Goal: Find specific page/section: Find specific page/section

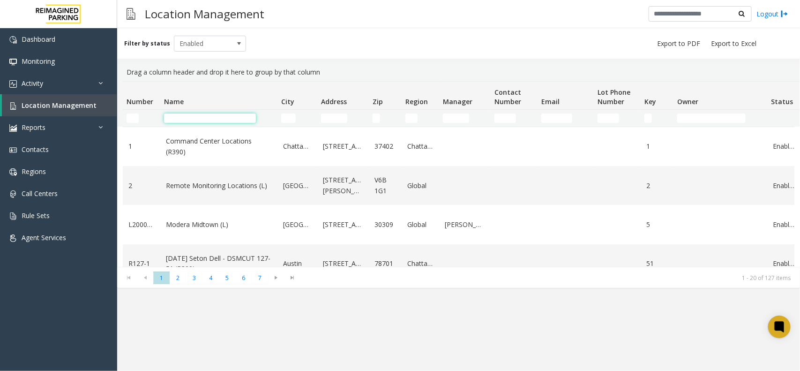
click at [214, 116] on input "Name Filter" at bounding box center [210, 117] width 92 height 9
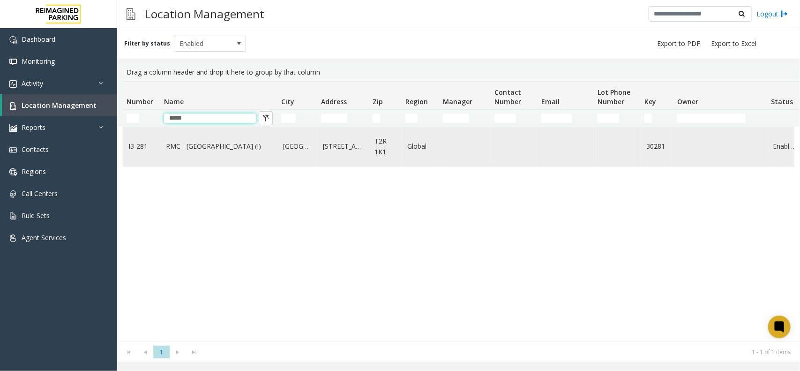
type input "*****"
click at [238, 145] on link "RMC - Mount Royal Village (I)" at bounding box center [219, 146] width 106 height 10
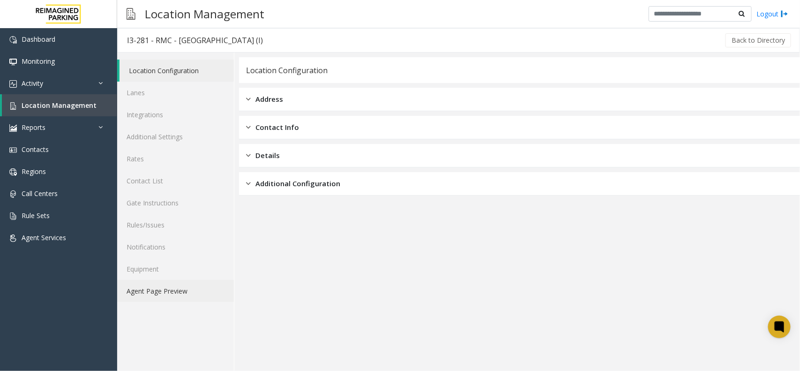
click at [177, 287] on link "Agent Page Preview" at bounding box center [175, 291] width 117 height 22
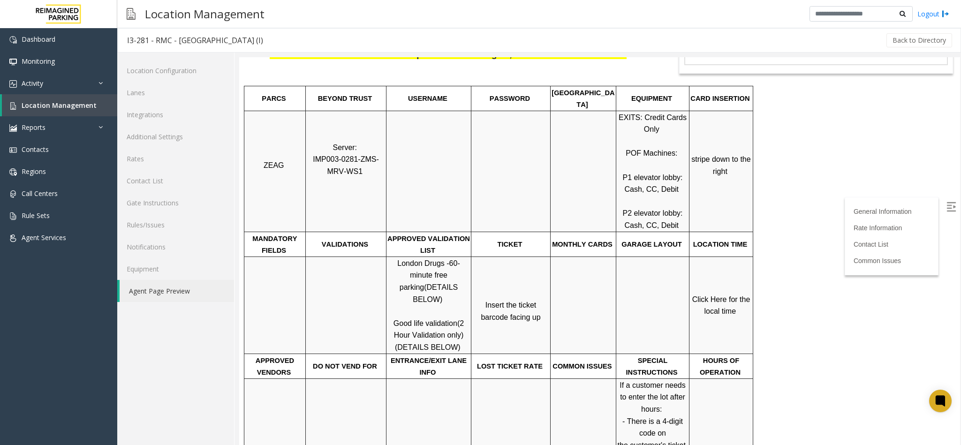
scroll to position [141, 0]
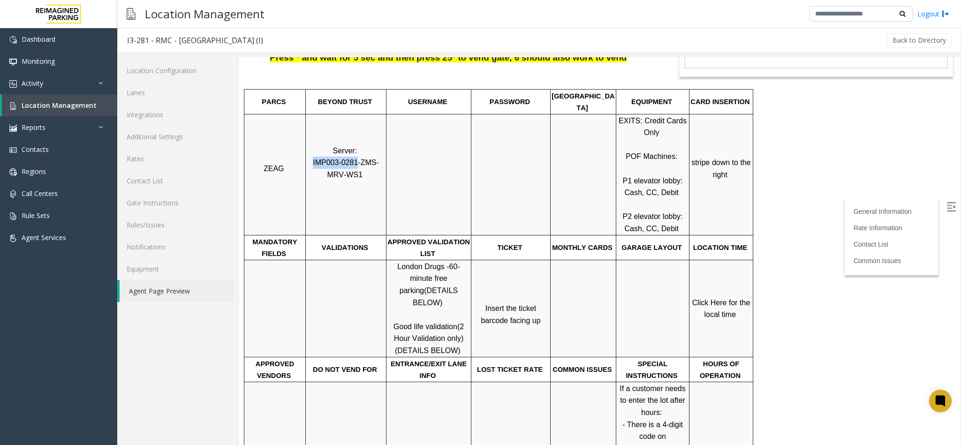
drag, startPoint x: 347, startPoint y: 153, endPoint x: 308, endPoint y: 153, distance: 39.4
click at [313, 158] on span "IMP003-0281-ZMS-MRV-WS1" at bounding box center [346, 168] width 66 height 20
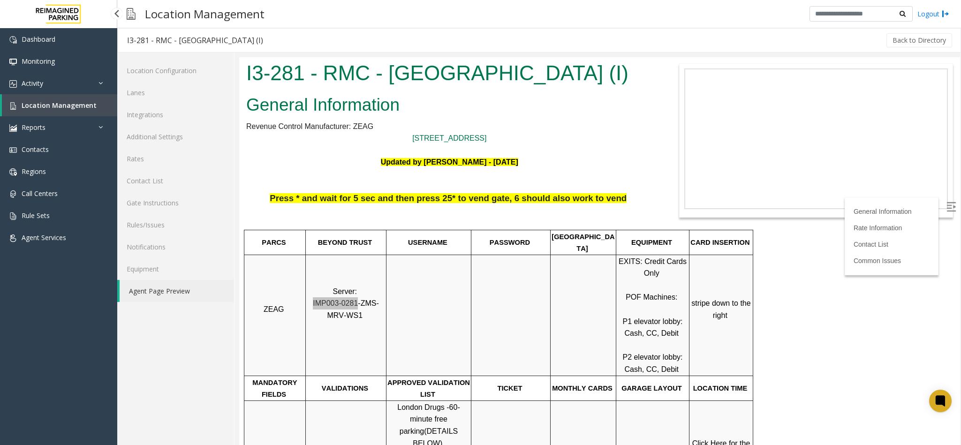
click at [80, 103] on span "Location Management" at bounding box center [59, 105] width 75 height 9
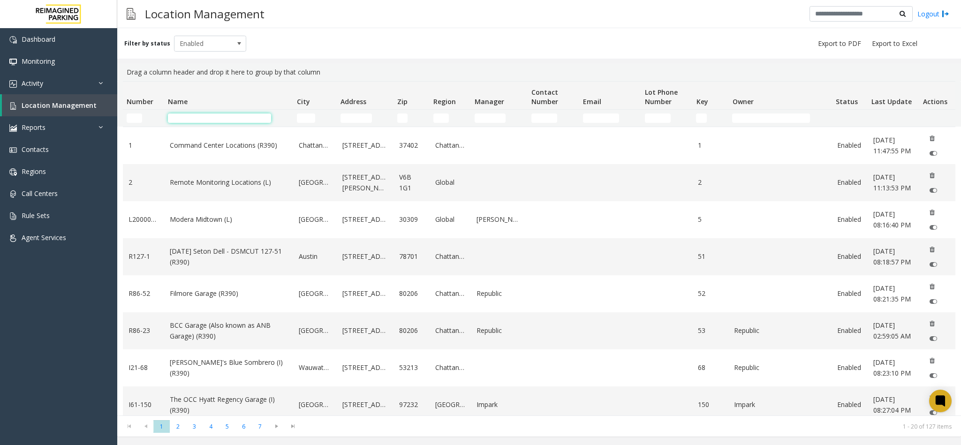
click at [214, 120] on input "Name Filter" at bounding box center [219, 117] width 103 height 9
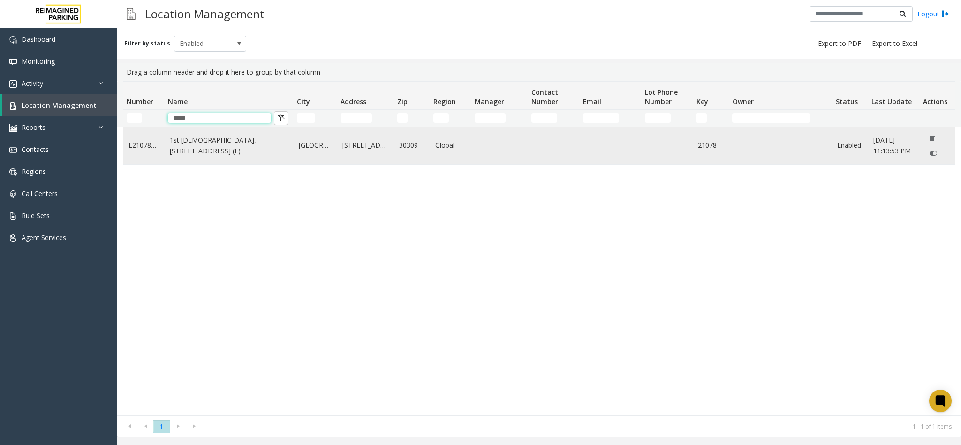
type input "*****"
click at [218, 148] on link "1st Presbyterian, 1337 Peachtree St (L)" at bounding box center [229, 145] width 118 height 21
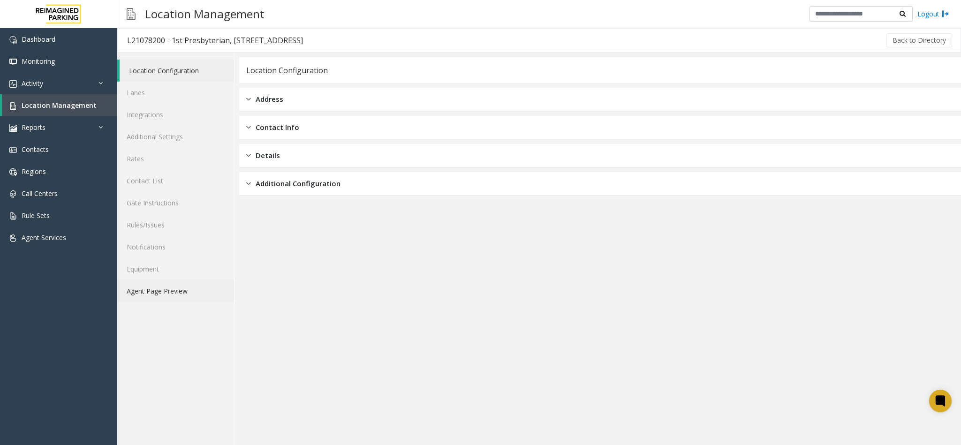
click at [209, 290] on link "Agent Page Preview" at bounding box center [175, 291] width 117 height 22
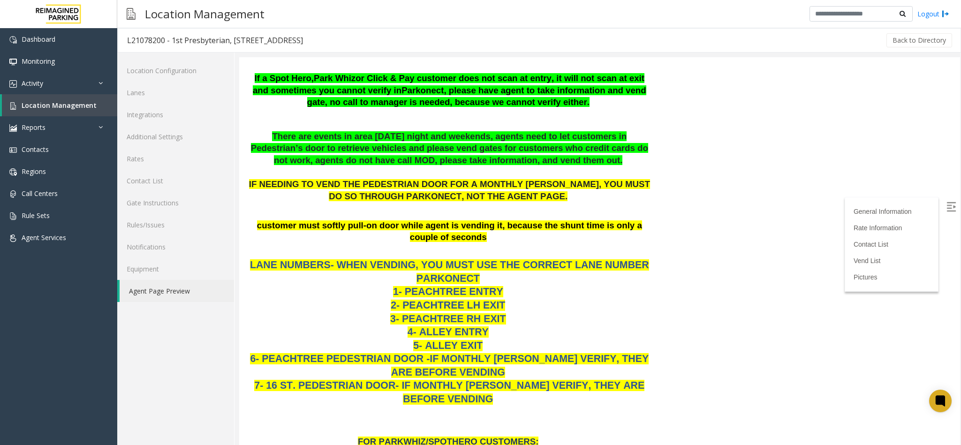
scroll to position [492, 0]
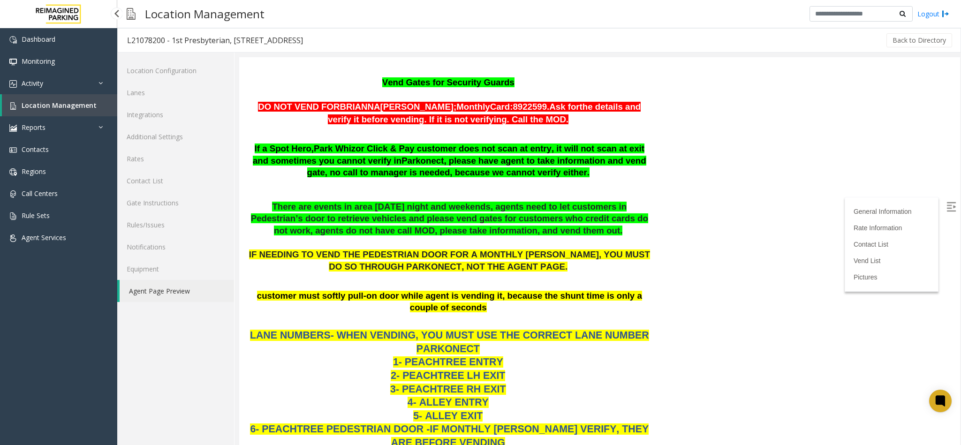
click at [107, 110] on link "Location Management" at bounding box center [59, 105] width 115 height 22
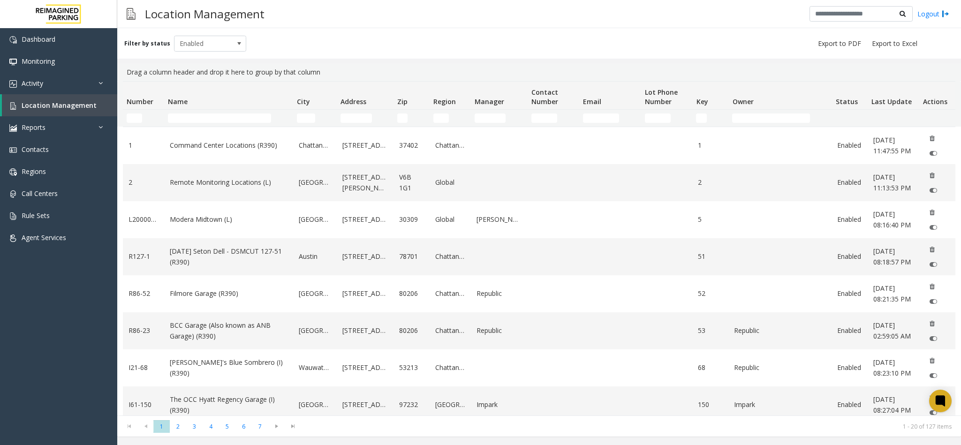
click at [255, 117] on input "Name Filter" at bounding box center [219, 117] width 103 height 9
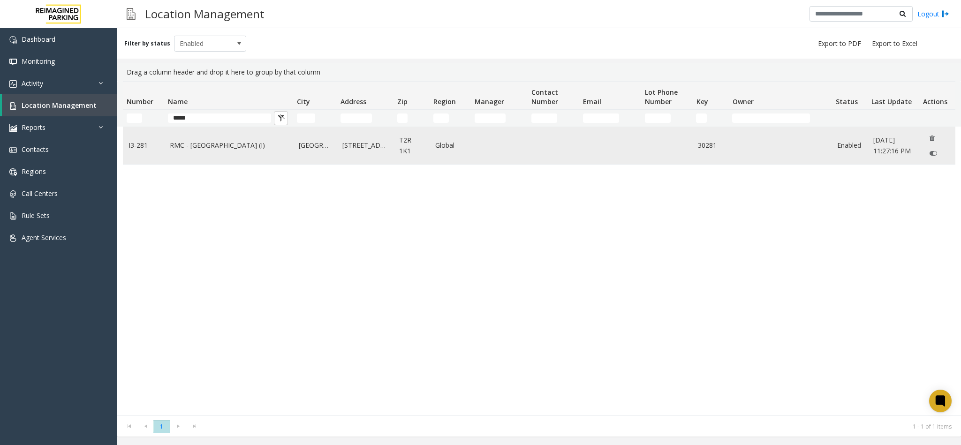
type input "*****"
click at [236, 151] on link "RMC - Mount Royal Village (I)" at bounding box center [229, 145] width 118 height 10
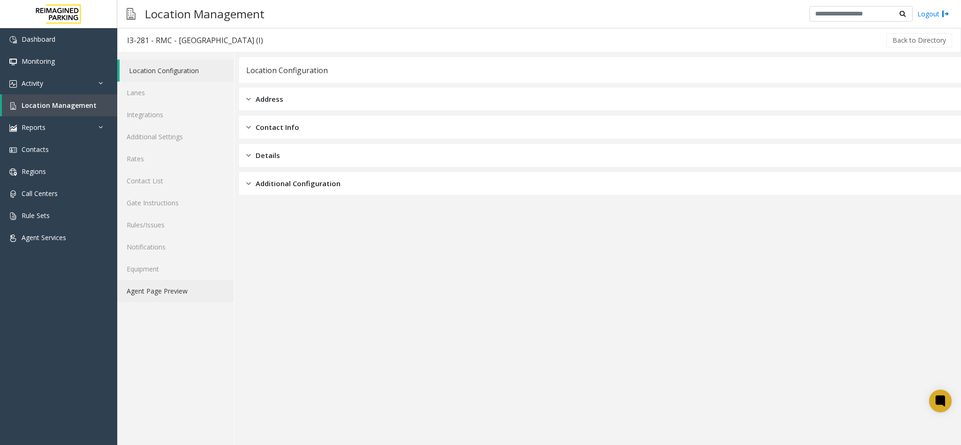
click at [179, 295] on link "Agent Page Preview" at bounding box center [175, 291] width 117 height 22
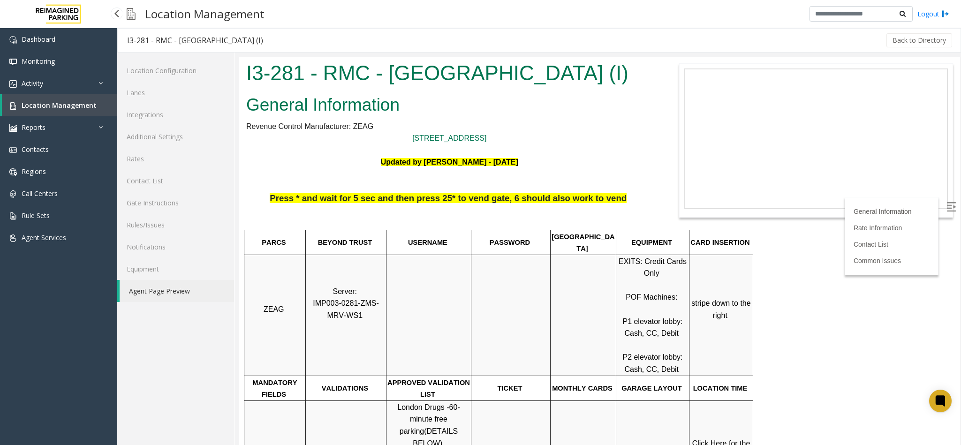
click at [82, 109] on span "Location Management" at bounding box center [59, 105] width 75 height 9
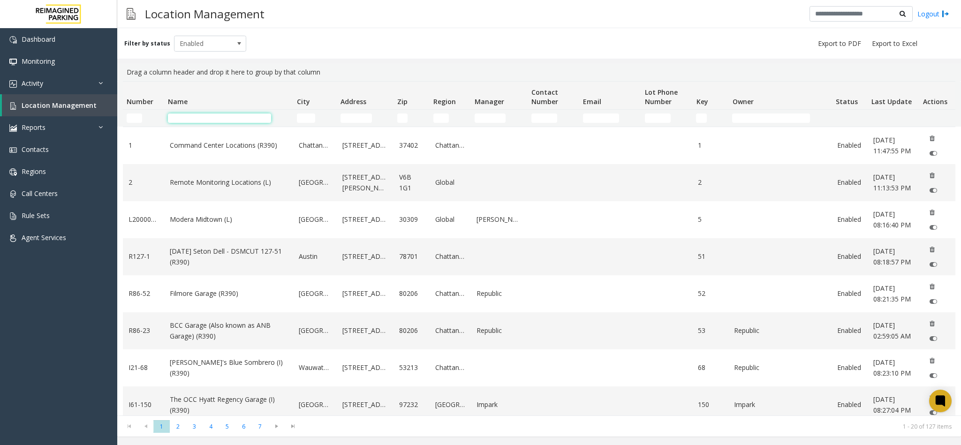
click at [197, 120] on input "Name Filter" at bounding box center [219, 117] width 103 height 9
click at [361, 119] on input "Address Filter" at bounding box center [355, 117] width 31 height 9
click at [258, 121] on input "Name Filter" at bounding box center [219, 117] width 103 height 9
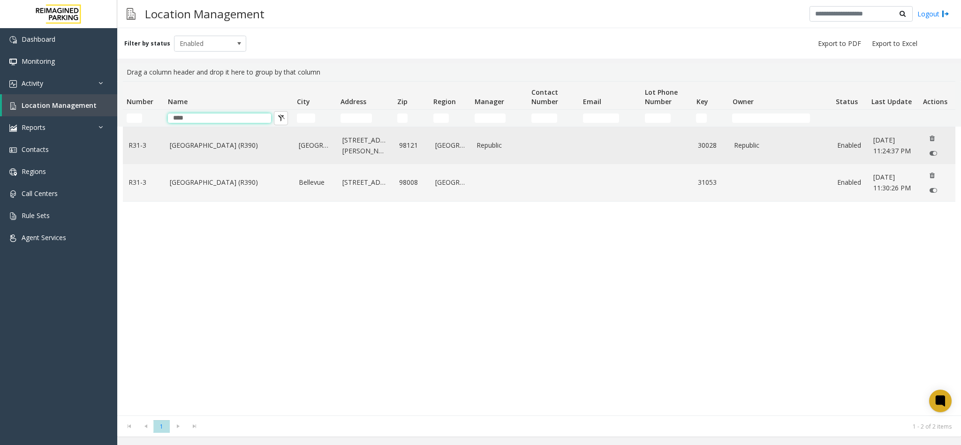
type input "****"
click at [217, 143] on link "Bell Street Garage (R390)" at bounding box center [229, 145] width 118 height 10
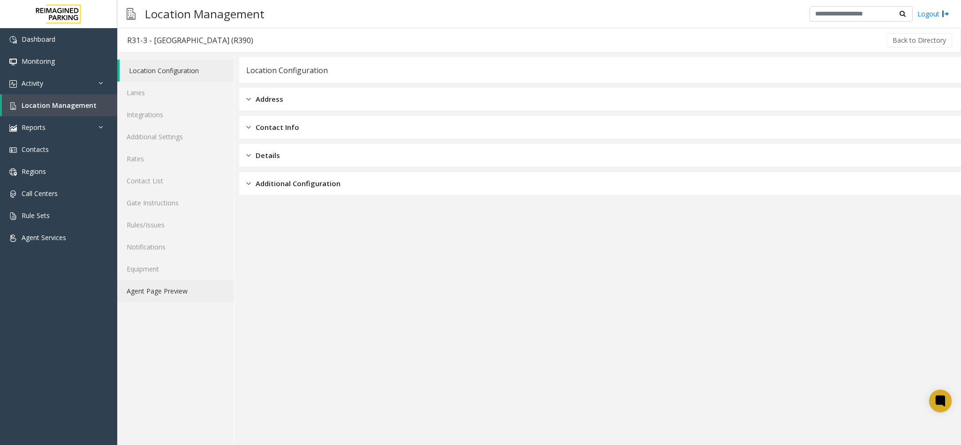
click at [198, 286] on link "Agent Page Preview" at bounding box center [175, 291] width 117 height 22
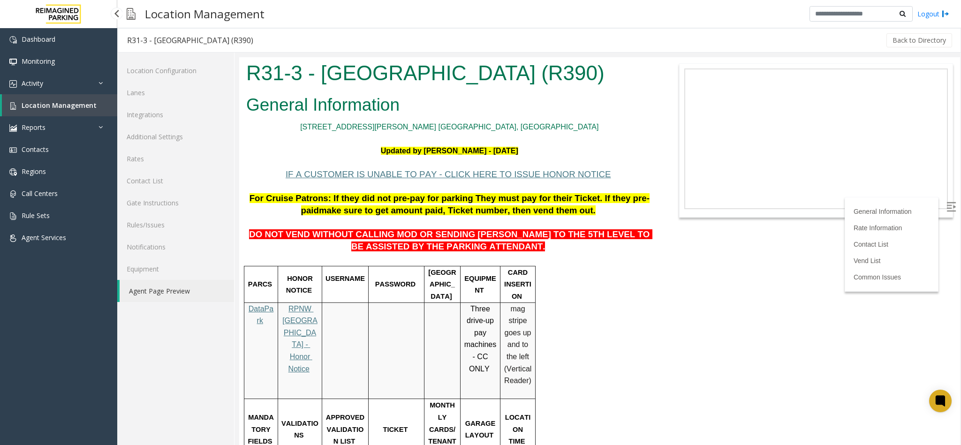
click at [105, 107] on link "Location Management" at bounding box center [59, 105] width 115 height 22
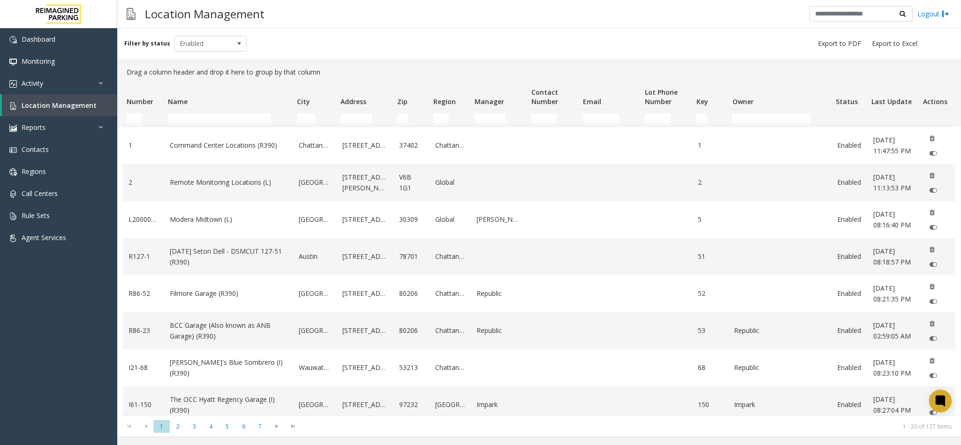
click at [216, 121] on input "Name Filter" at bounding box center [219, 117] width 103 height 9
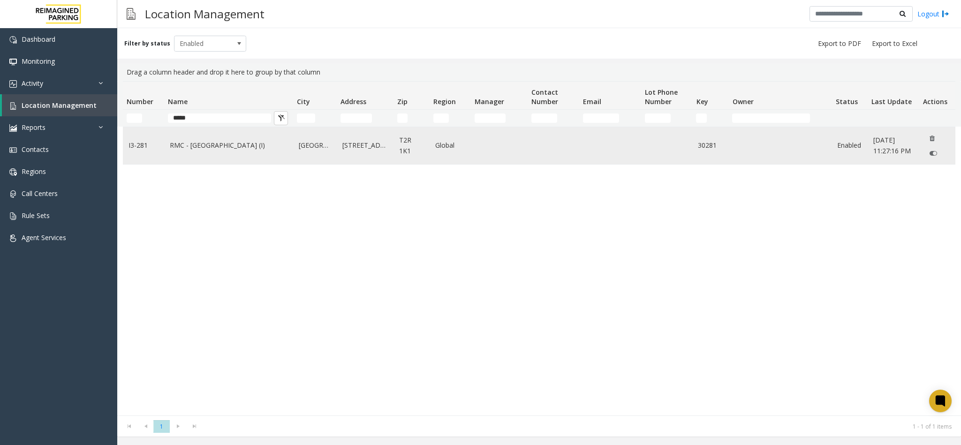
type input "*****"
click at [222, 142] on link "RMC - Mount Royal Village (I)" at bounding box center [229, 145] width 118 height 10
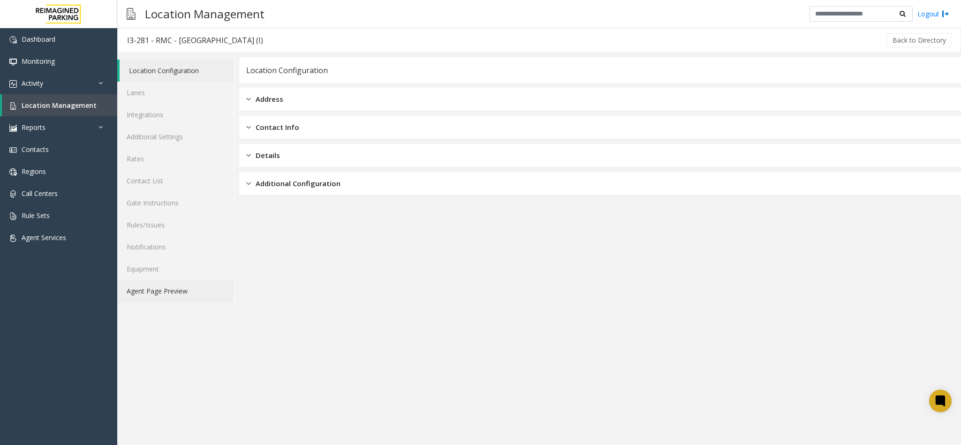
click at [187, 286] on link "Agent Page Preview" at bounding box center [175, 291] width 117 height 22
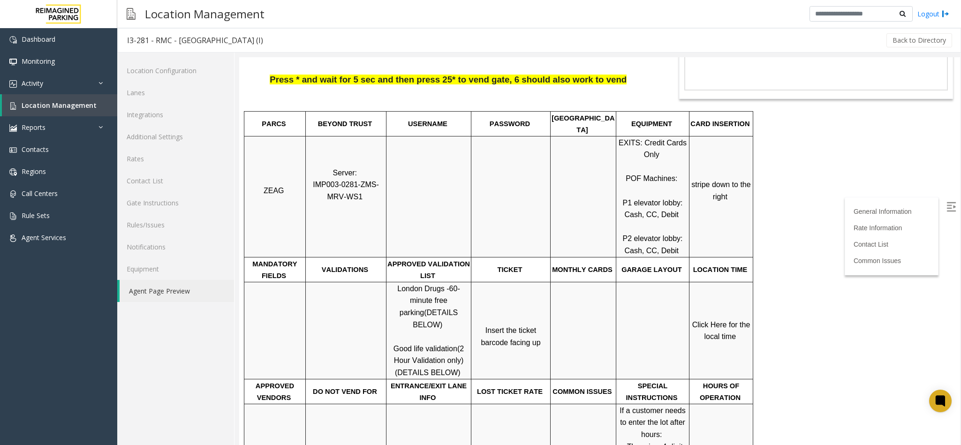
scroll to position [141, 0]
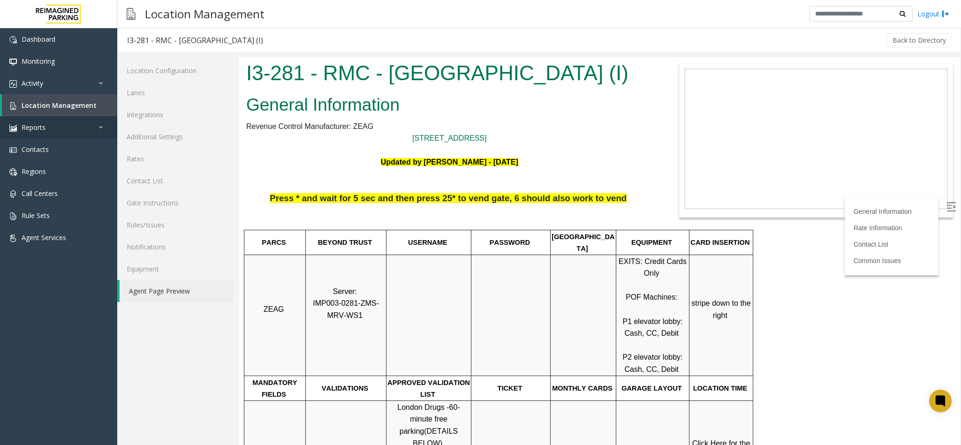
scroll to position [141, 0]
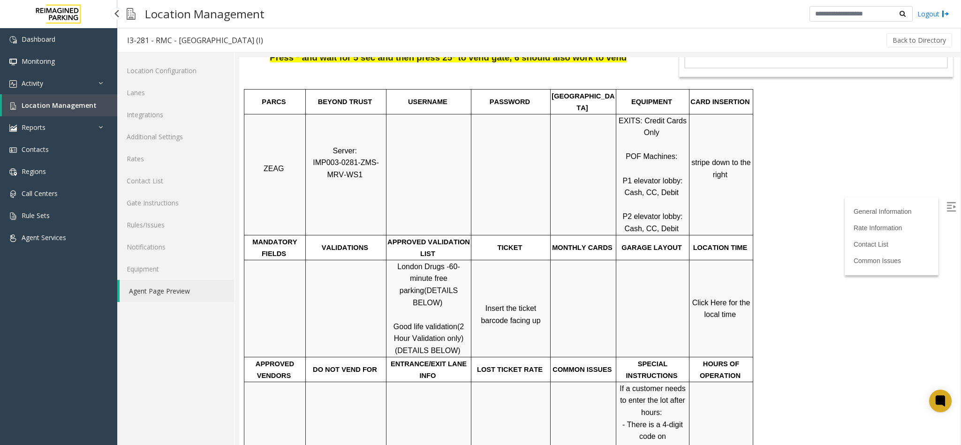
click at [96, 113] on link "Location Management" at bounding box center [59, 105] width 115 height 22
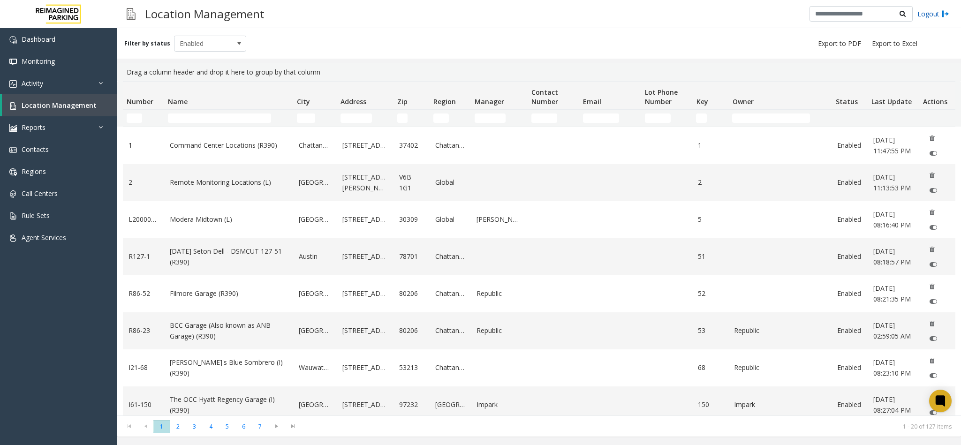
click at [930, 11] on link "Logout" at bounding box center [933, 14] width 32 height 10
